Goal: Transaction & Acquisition: Purchase product/service

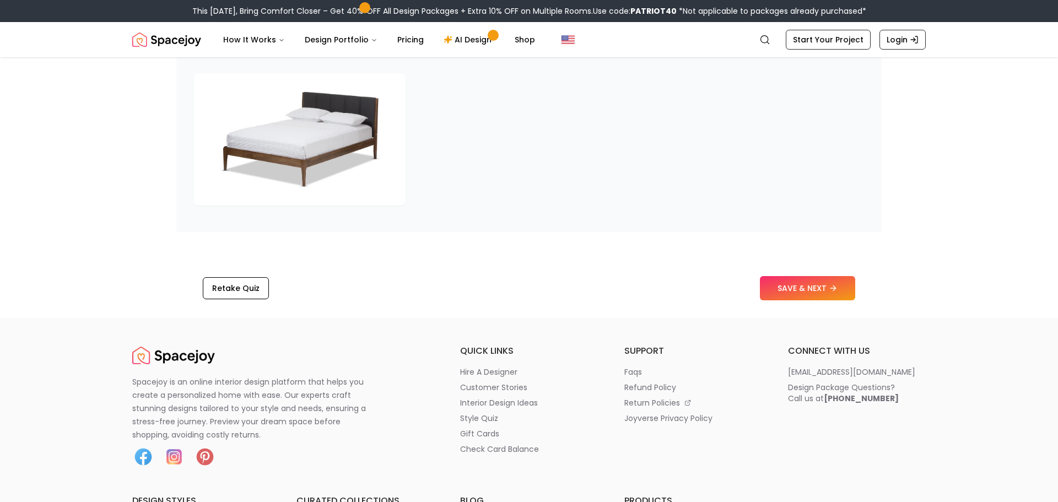
scroll to position [1705, 0]
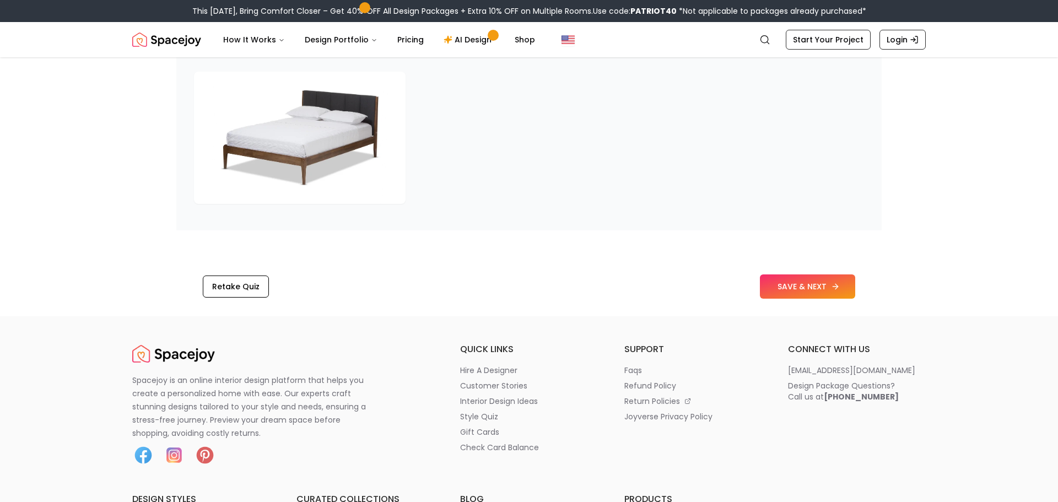
click at [777, 293] on button "SAVE & NEXT" at bounding box center [807, 286] width 95 height 24
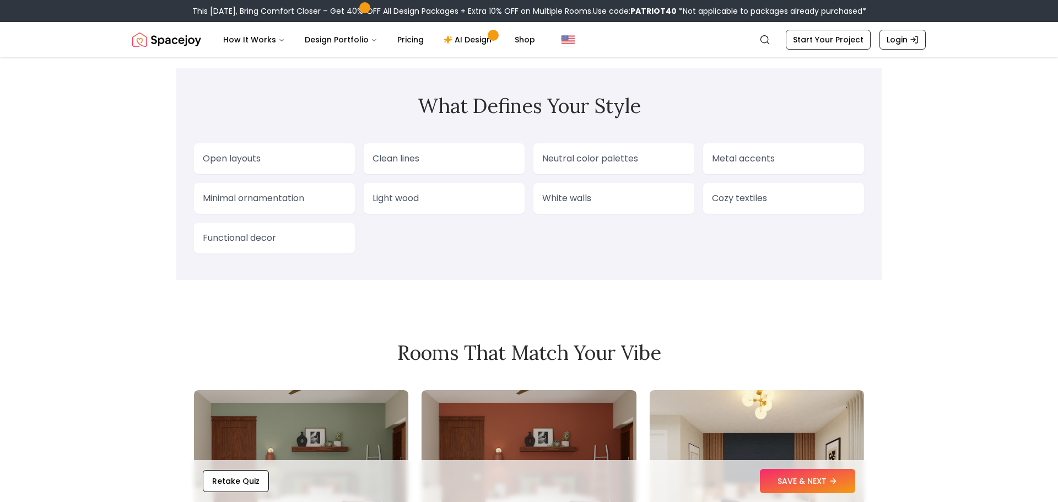
scroll to position [872, 0]
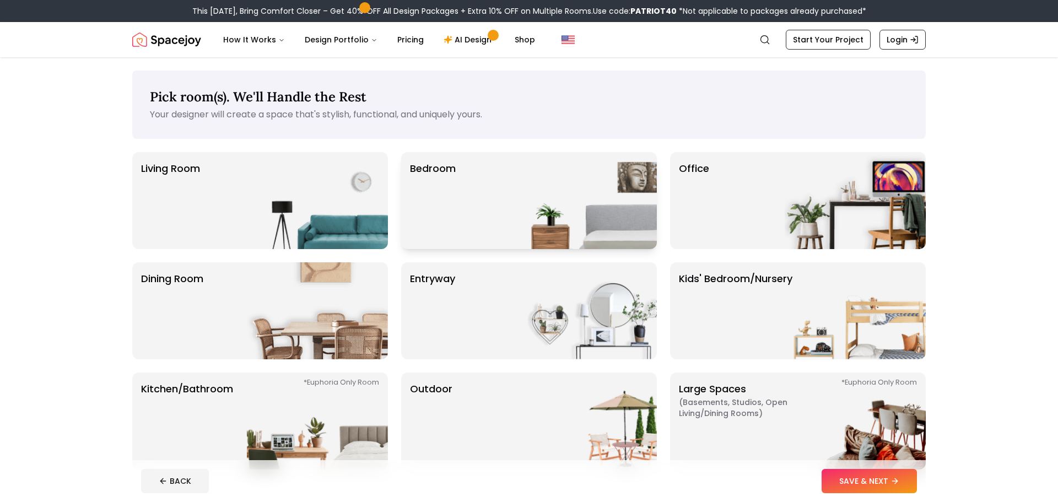
click at [509, 181] on div "Bedroom" at bounding box center [529, 200] width 256 height 97
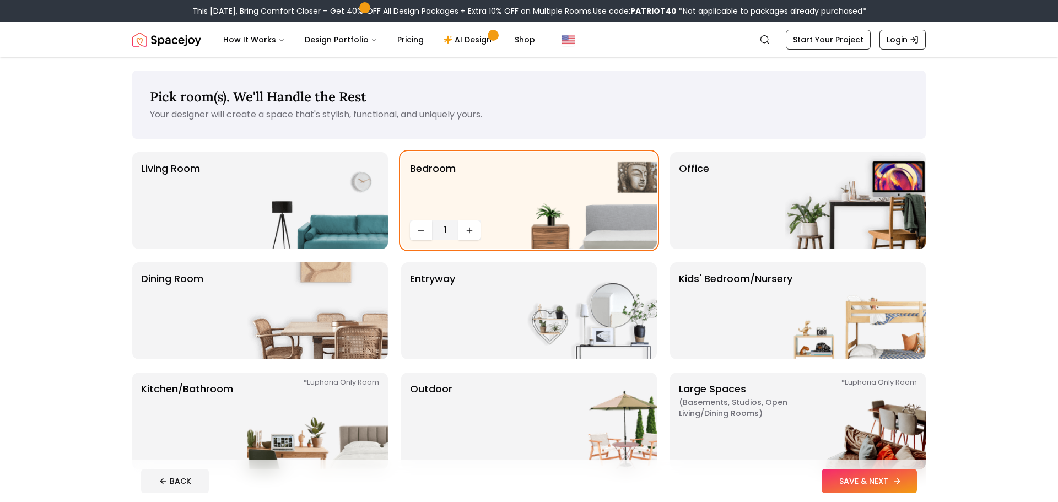
click at [875, 479] on button "SAVE & NEXT" at bounding box center [869, 481] width 95 height 24
